Goal: Download file/media

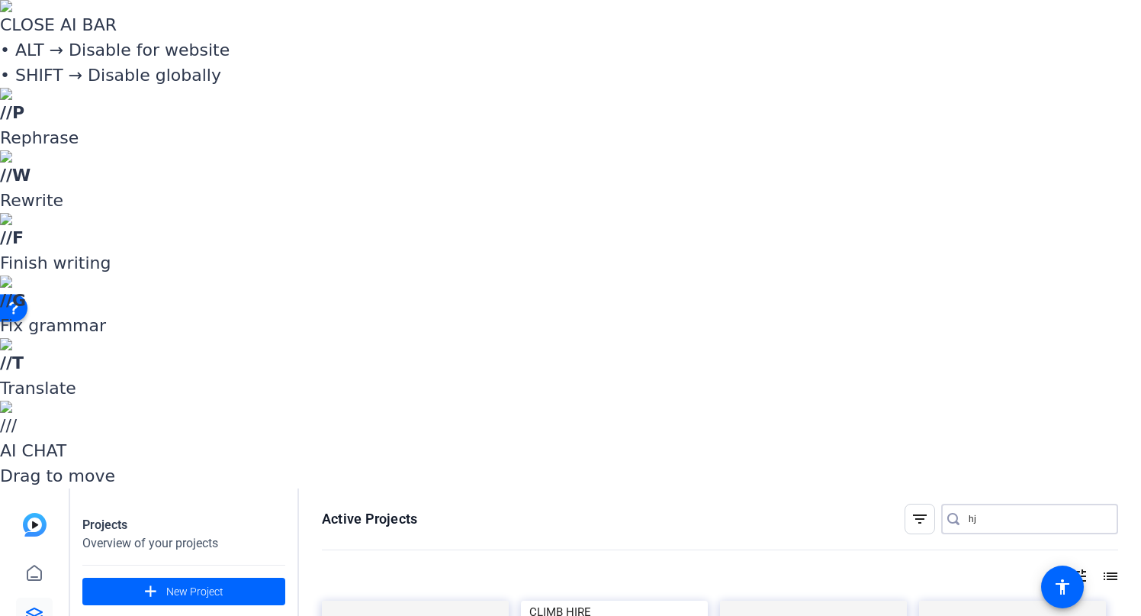
type input "h"
type input "chet"
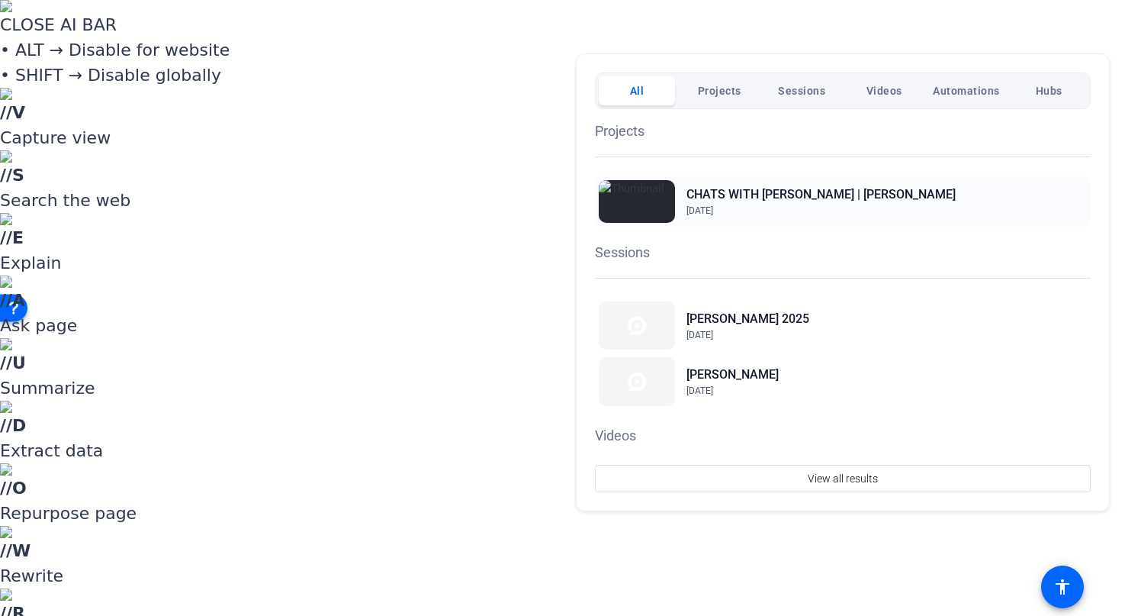
click at [713, 193] on h2 "CHATS WITH [PERSON_NAME] | [PERSON_NAME]" at bounding box center [821, 194] width 269 height 18
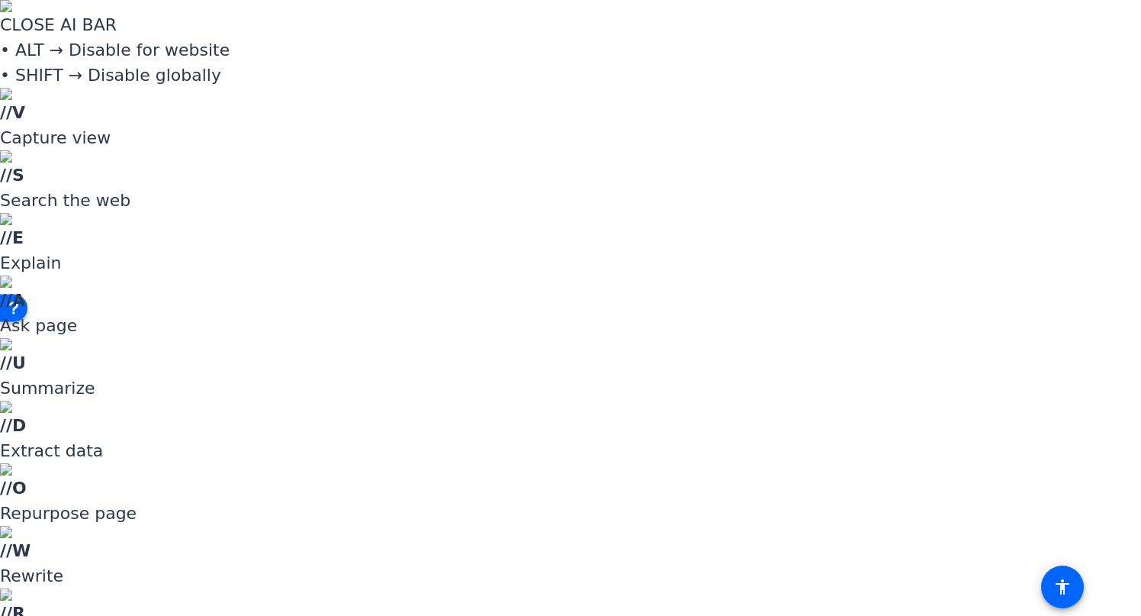
scroll to position [1208, 0]
